Goal: Task Accomplishment & Management: Manage account settings

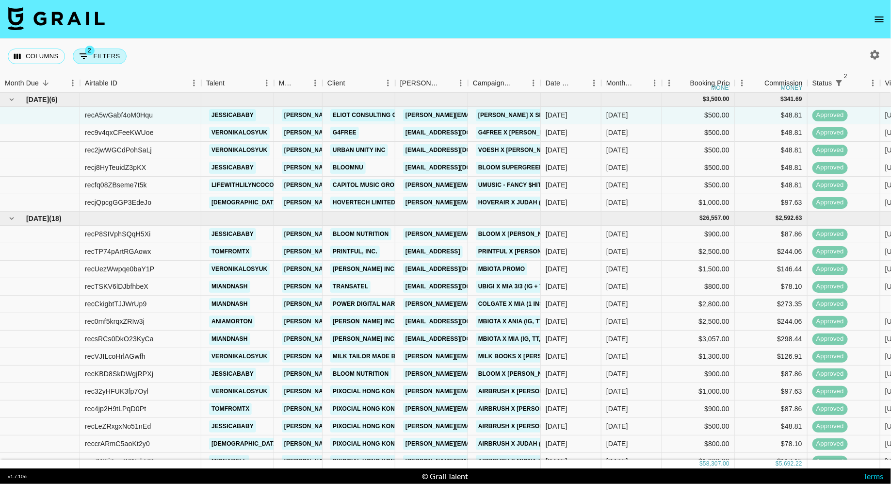
click at [104, 62] on button "2 Filters" at bounding box center [100, 57] width 54 height 16
select select "status"
select select "isNotAnyOf"
select select "status"
select select "approved"
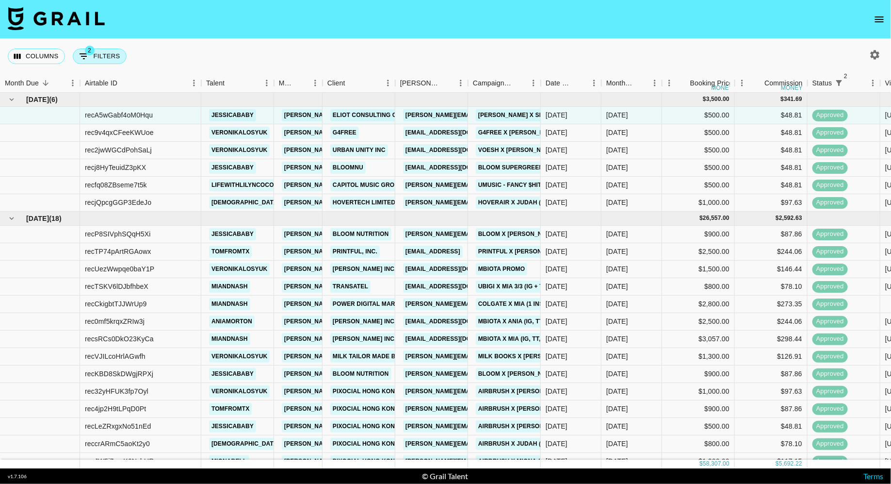
select select "talentName"
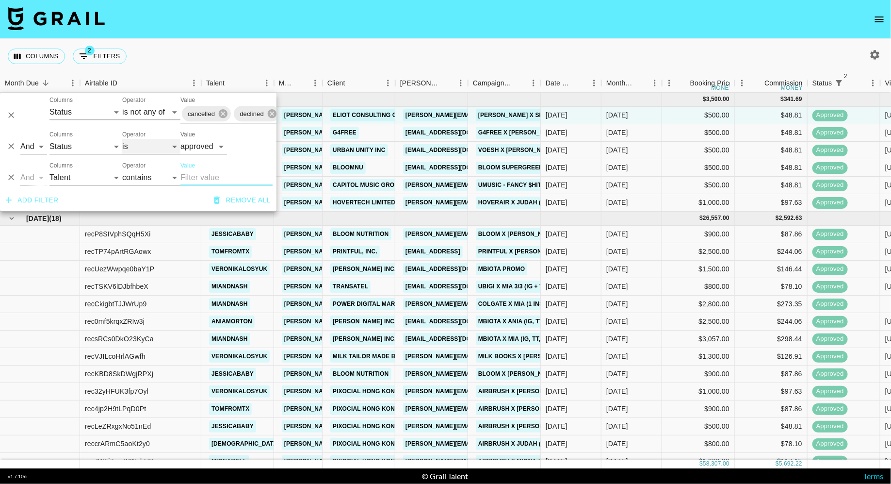
click at [139, 147] on select "is is not is any of is not any of" at bounding box center [151, 147] width 58 height 16
select select "not"
click at [122, 139] on select "is is not is any of is not any of" at bounding box center [151, 147] width 58 height 16
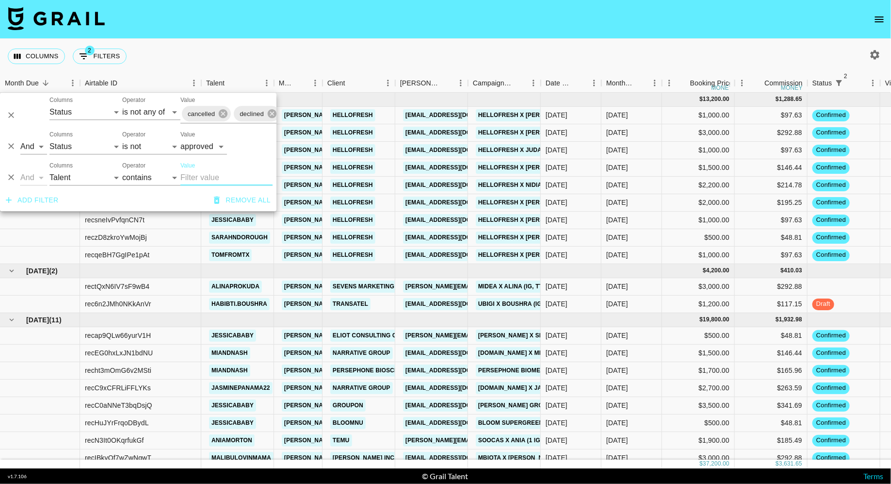
click at [209, 183] on input "Value" at bounding box center [226, 178] width 92 height 16
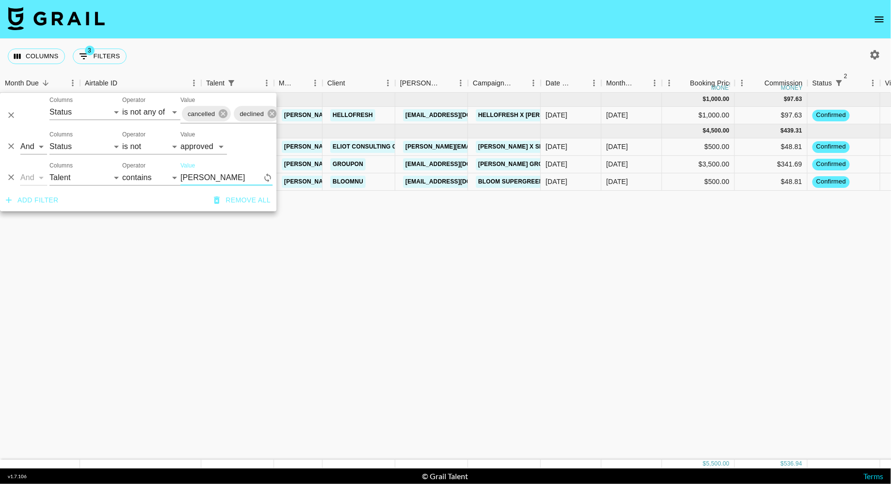
type input "[PERSON_NAME]"
click at [344, 38] on nav at bounding box center [445, 19] width 891 height 39
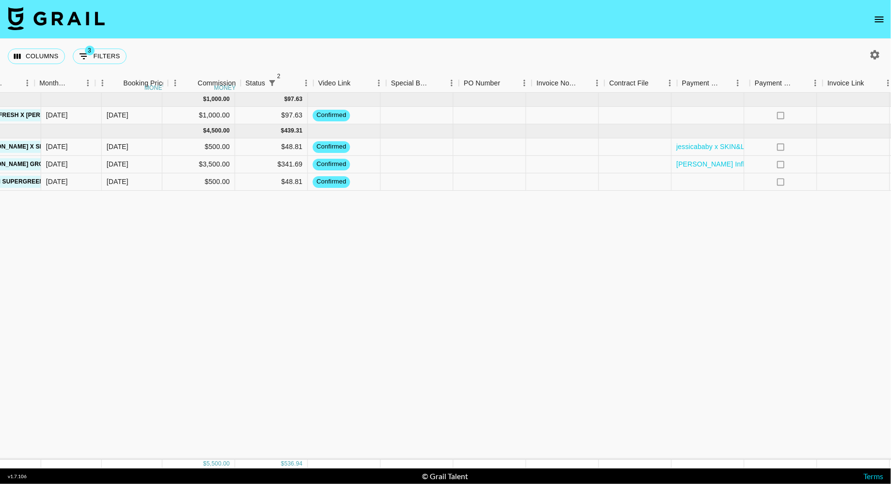
scroll to position [0, 567]
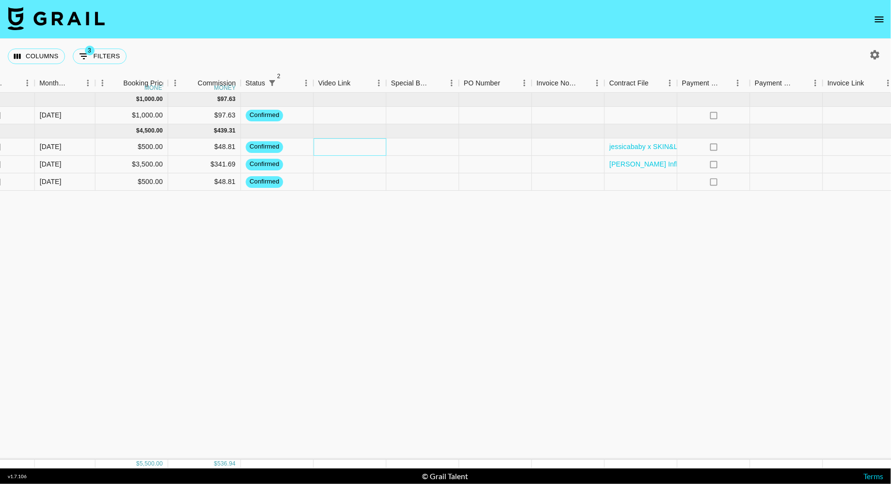
click at [360, 147] on div at bounding box center [350, 146] width 73 height 17
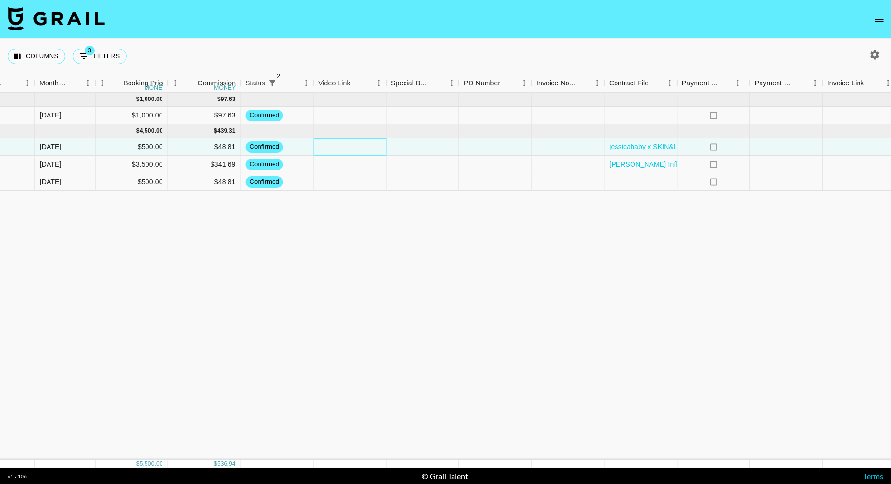
click at [360, 147] on div at bounding box center [350, 146] width 73 height 17
type input "[URL][DOMAIN_NAME]"
click at [456, 157] on div at bounding box center [423, 164] width 73 height 17
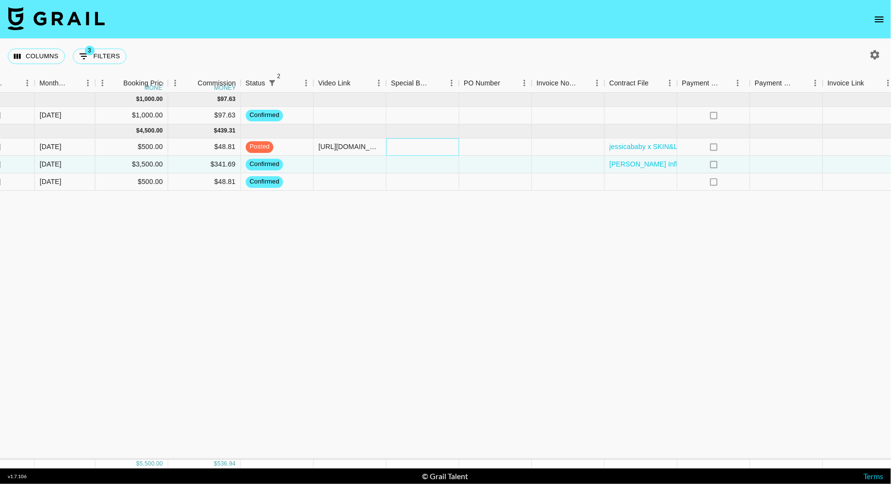
click at [438, 149] on div at bounding box center [423, 146] width 73 height 17
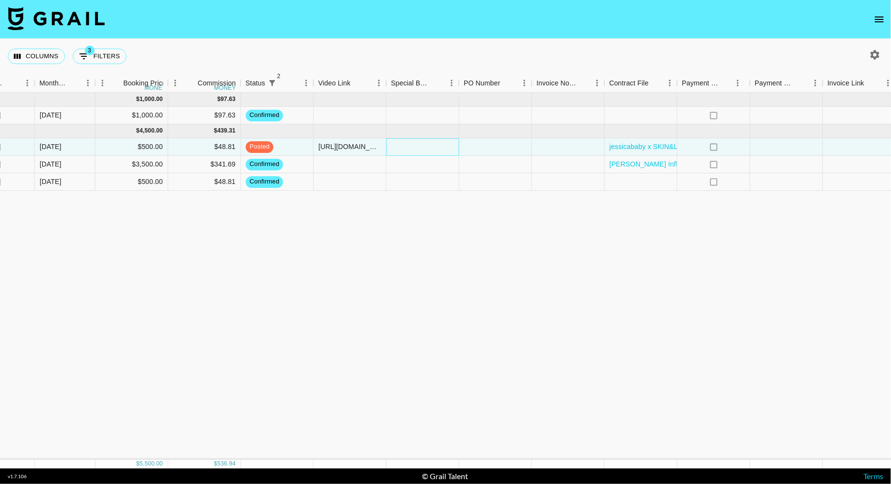
scroll to position [0, 610]
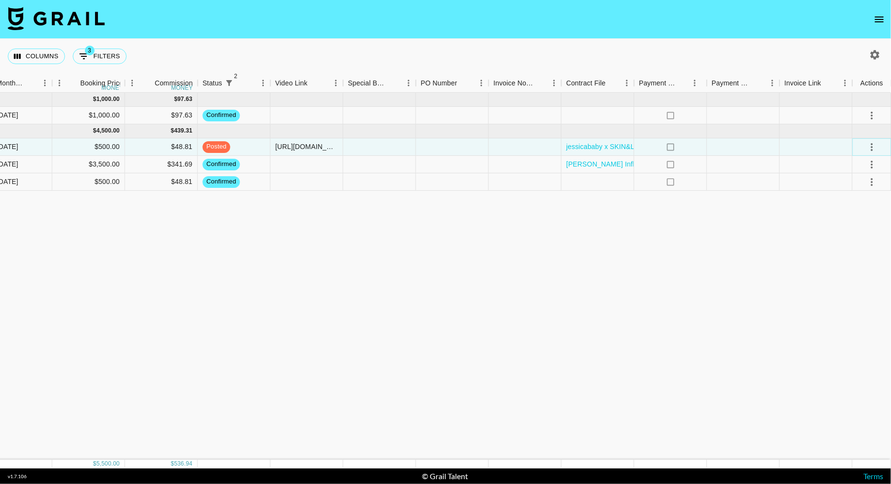
click at [871, 146] on icon "select merge strategy" at bounding box center [872, 147] width 2 height 8
click at [854, 238] on div "Approve" at bounding box center [851, 237] width 30 height 12
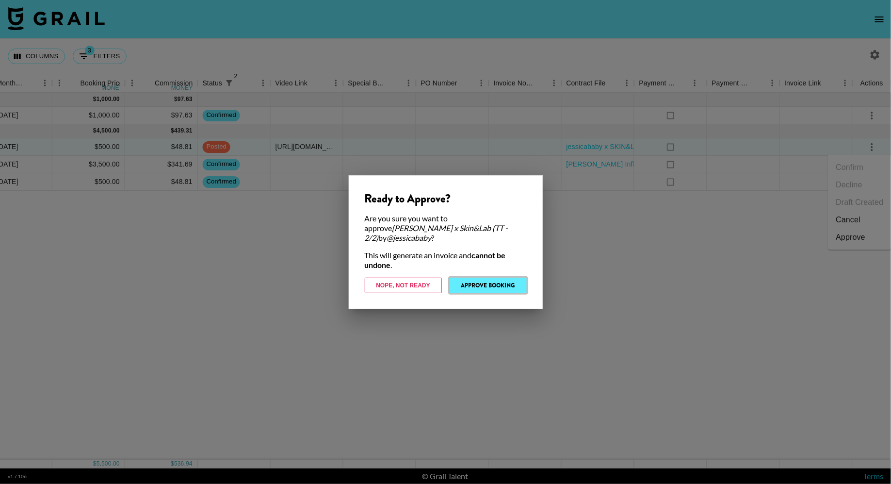
click at [481, 282] on button "Approve Booking" at bounding box center [488, 285] width 77 height 16
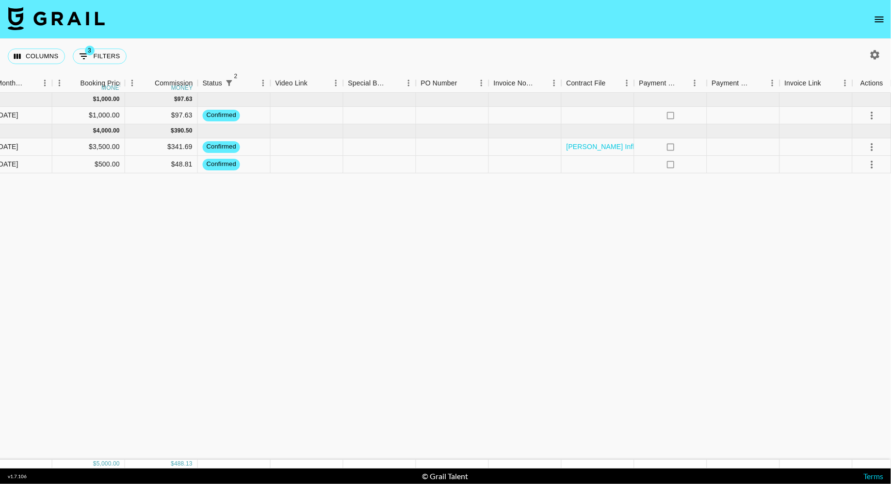
click at [322, 209] on div "[DATE] ( 1 ) $ 1,000.00 $ 97.63 recsneIvPvfqnCN7t jessicababy [PERSON_NAME][EMA…" at bounding box center [140, 276] width 1501 height 367
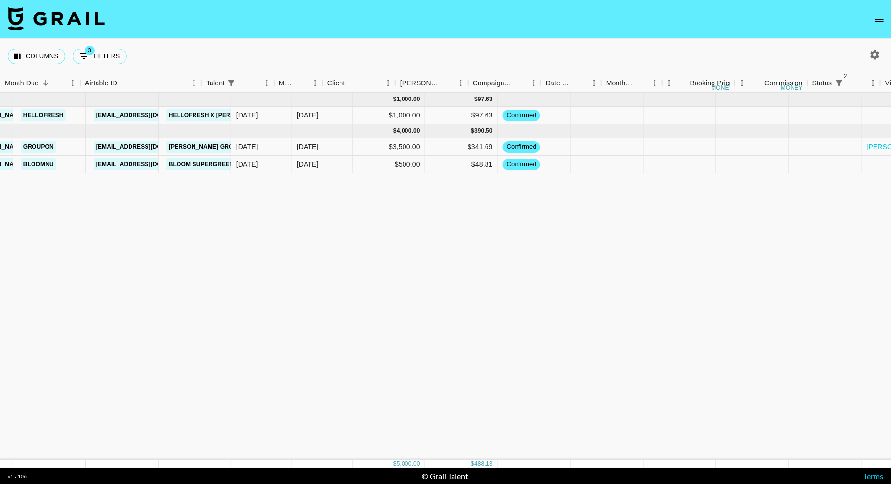
scroll to position [0, 0]
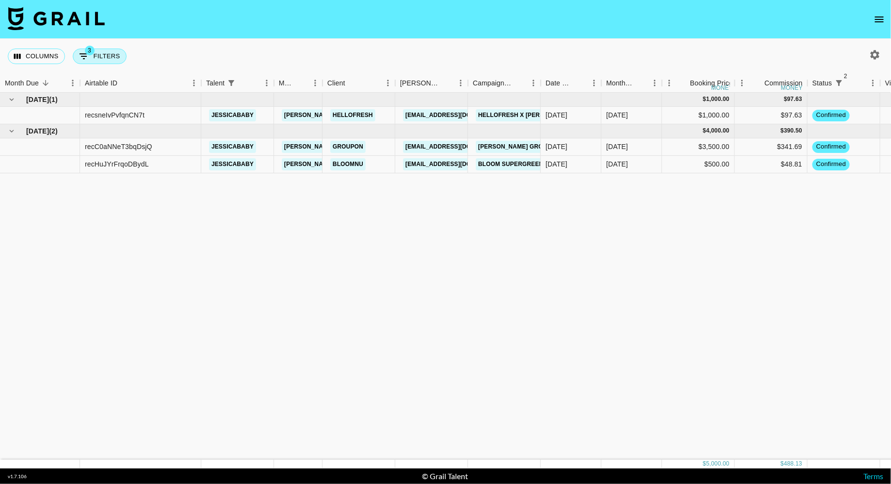
click at [102, 50] on button "3 Filters" at bounding box center [100, 57] width 54 height 16
select select "status"
select select "isNotAnyOf"
select select "status"
select select "not"
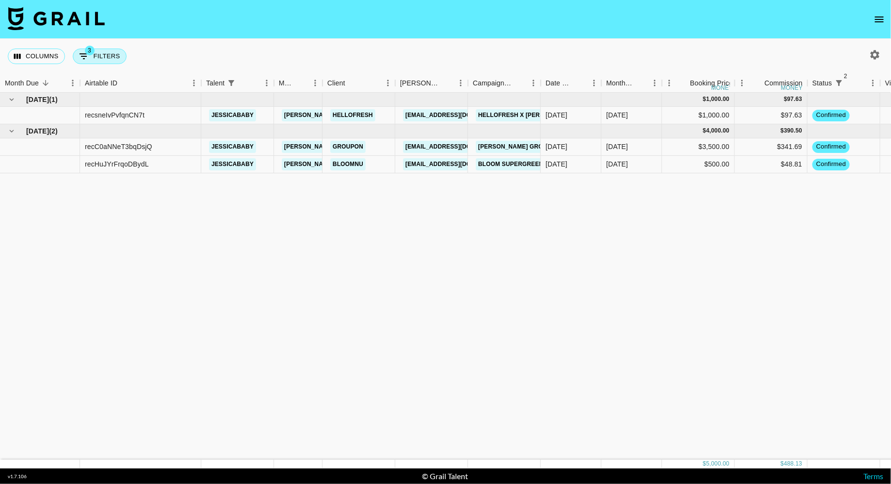
select select "approved"
select select "talentName"
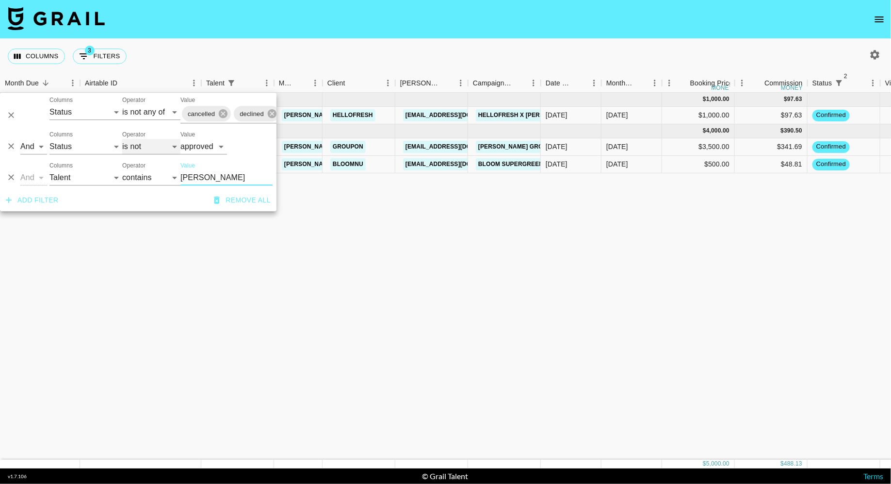
click at [143, 148] on select "is is not is any of is not any of" at bounding box center [151, 147] width 58 height 16
select select "is"
click at [122, 139] on select "is is not is any of is not any of" at bounding box center [151, 147] width 58 height 16
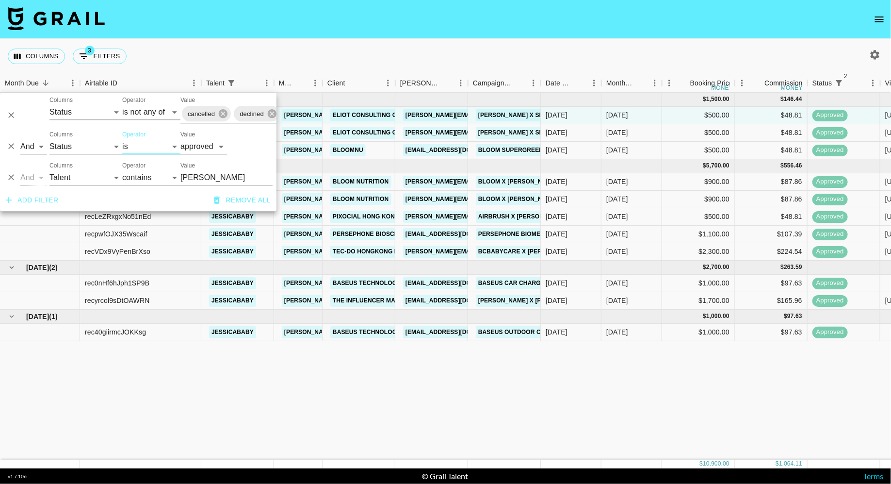
drag, startPoint x: 143, startPoint y: 148, endPoint x: 204, endPoint y: 177, distance: 67.0
click at [202, 179] on input "[PERSON_NAME]" at bounding box center [226, 178] width 92 height 16
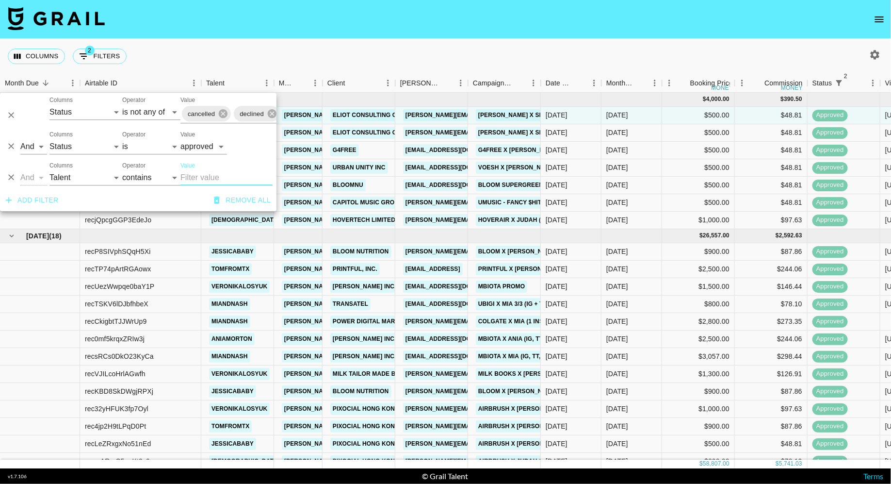
click at [404, 56] on div "Columns 2 Filters + Booking" at bounding box center [445, 56] width 891 height 35
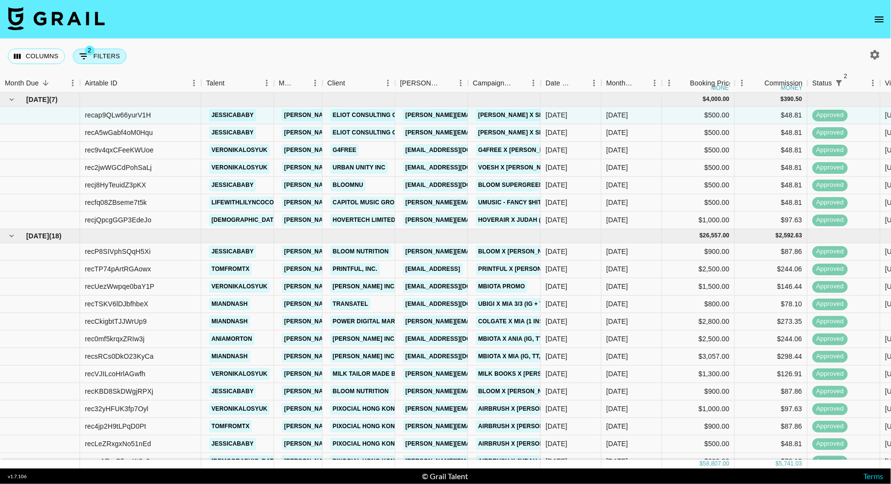
click at [102, 53] on button "2 Filters" at bounding box center [100, 57] width 54 height 16
select select "status"
select select "isNotAnyOf"
select select "status"
select select "approved"
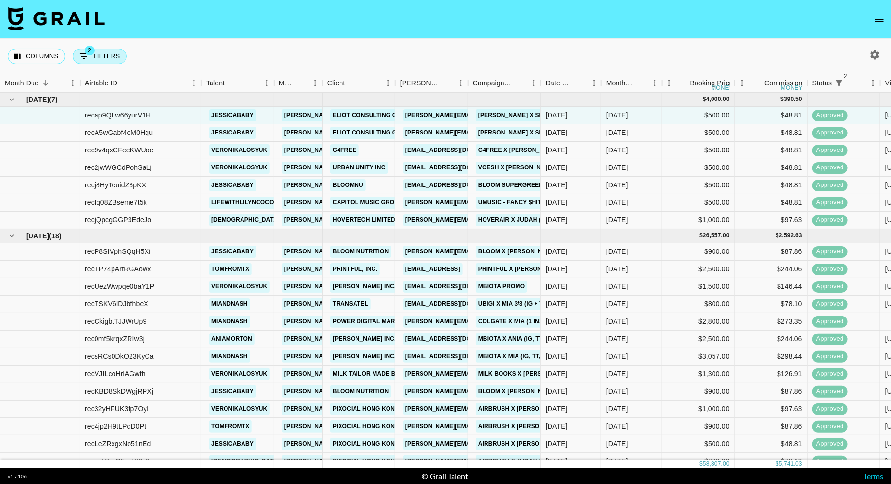
select select "talentName"
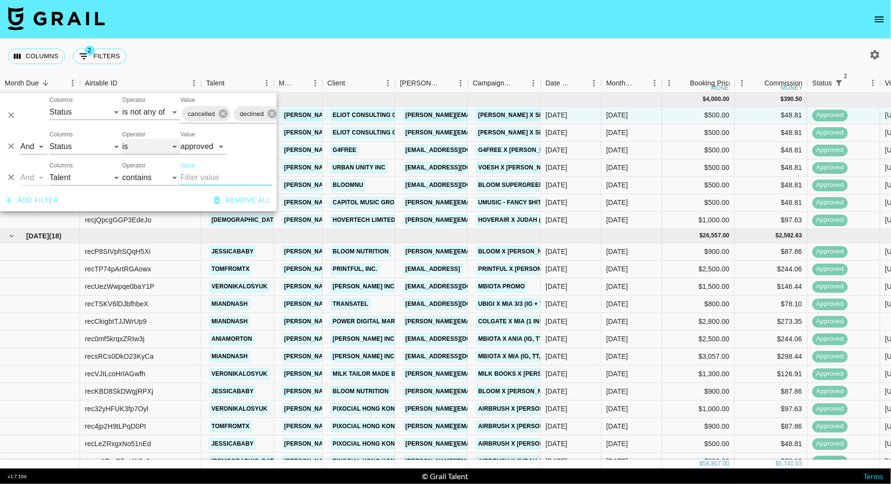
click at [133, 146] on select "is is not is any of is not any of" at bounding box center [151, 147] width 58 height 16
select select "not"
click at [122, 139] on select "is is not is any of is not any of" at bounding box center [151, 147] width 58 height 16
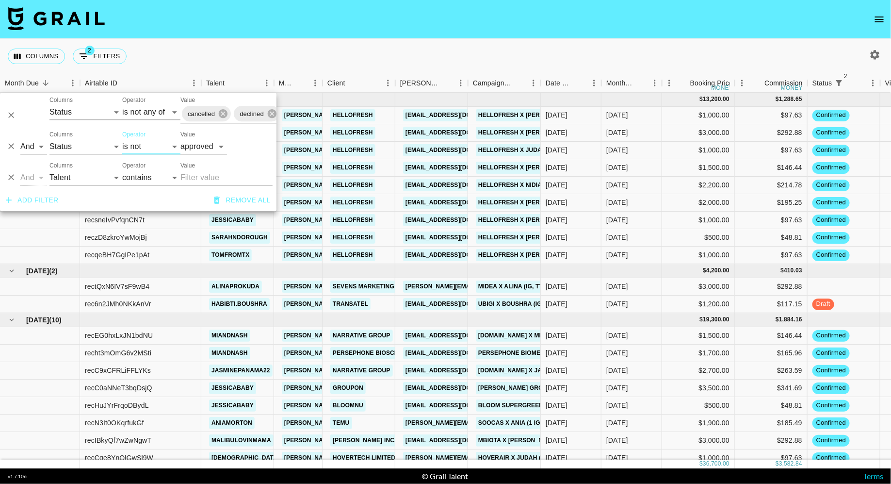
drag, startPoint x: 133, startPoint y: 146, endPoint x: 238, endPoint y: 90, distance: 118.5
click at [261, 60] on div "Columns 2 Filters + Booking" at bounding box center [445, 56] width 891 height 35
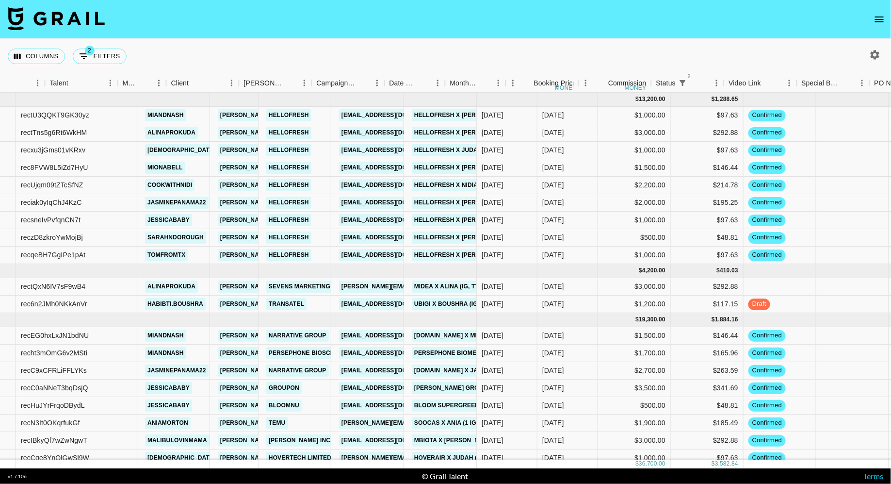
scroll to position [0, 156]
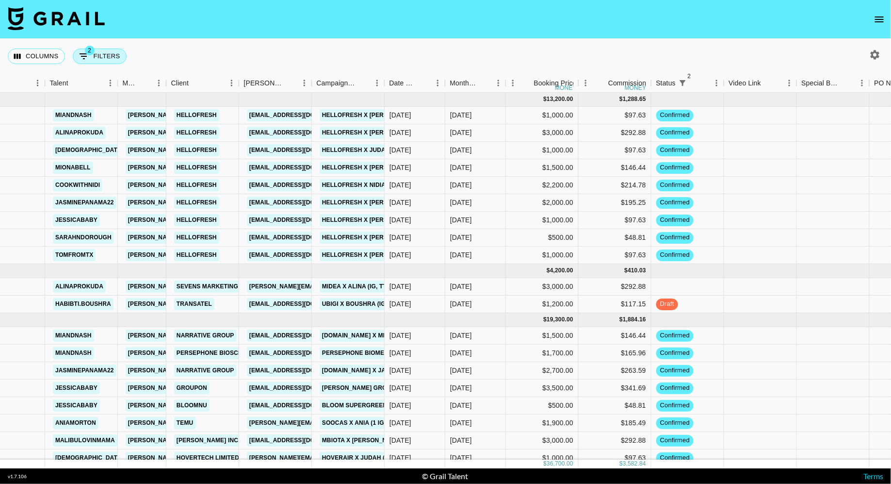
click at [104, 52] on button "2 Filters" at bounding box center [100, 57] width 54 height 16
select select "status"
select select "isNotAnyOf"
select select "status"
select select "not"
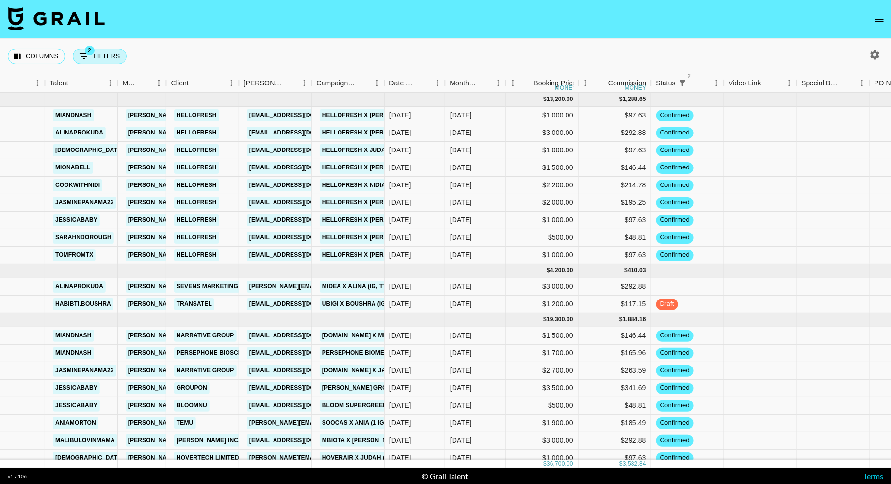
select select "approved"
select select "talentName"
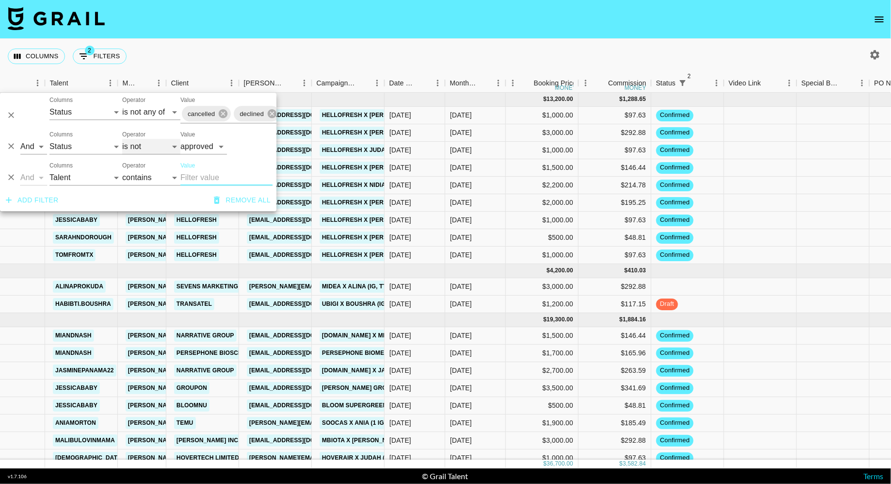
click at [139, 151] on select "is is not is any of is not any of" at bounding box center [151, 147] width 58 height 16
click at [122, 139] on select "is is not is any of is not any of" at bounding box center [151, 147] width 58 height 16
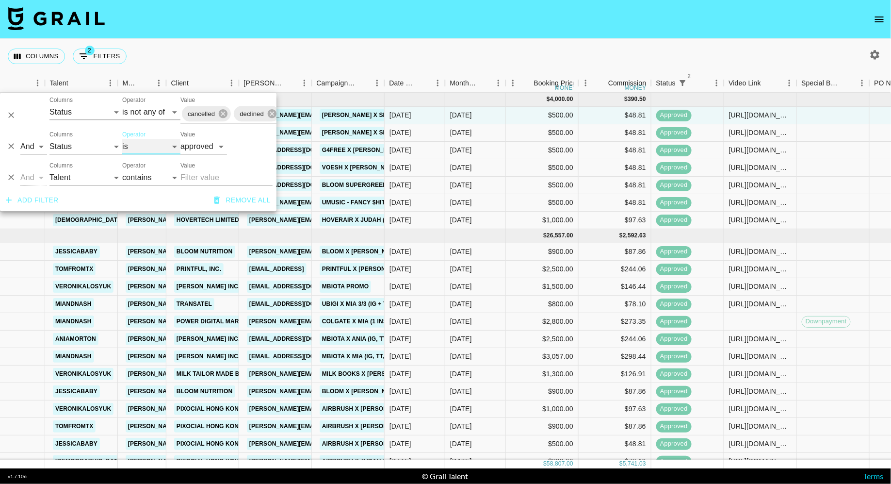
click at [147, 149] on select "is is not is any of is not any of" at bounding box center [151, 147] width 58 height 16
select select "not"
click at [122, 139] on select "is is not is any of is not any of" at bounding box center [151, 147] width 58 height 16
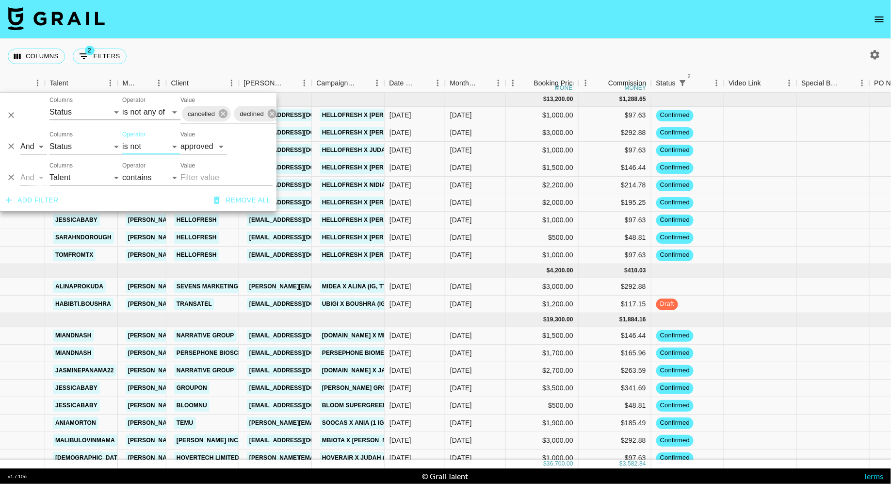
click at [372, 51] on div "Columns 2 Filters + Booking" at bounding box center [445, 56] width 891 height 35
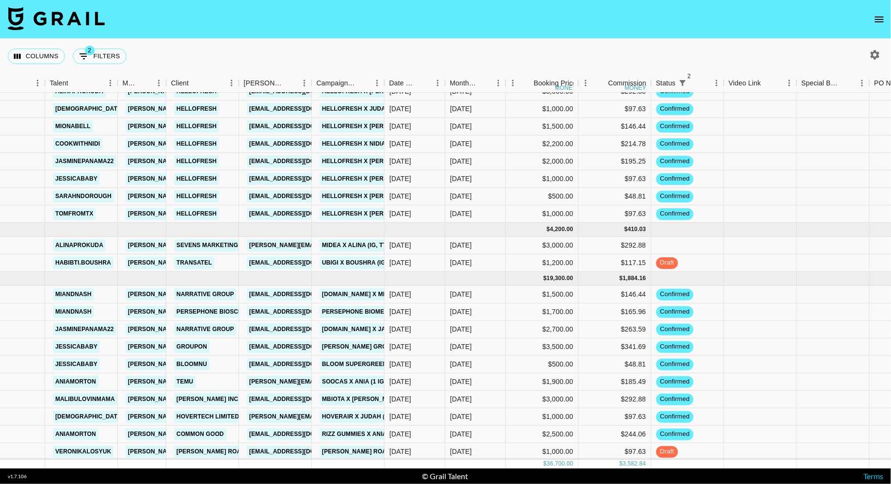
scroll to position [41, 0]
